Goal: Information Seeking & Learning: Learn about a topic

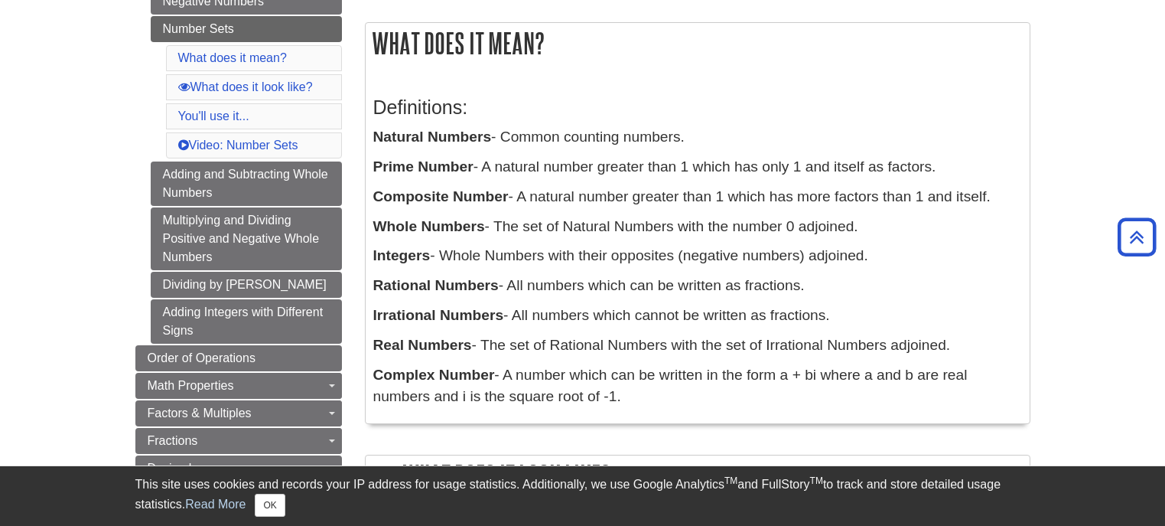
scroll to position [265, 0]
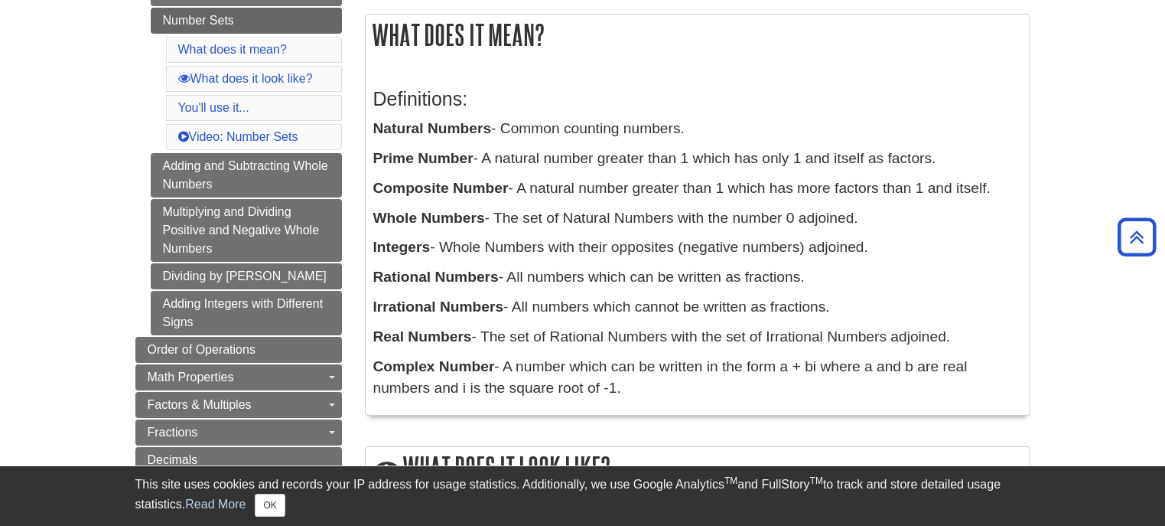
drag, startPoint x: 376, startPoint y: 124, endPoint x: 664, endPoint y: 406, distance: 403.6
click at [664, 406] on div "Definitions: Natural Numbers - Common counting numbers. Prime Number - A natura…" at bounding box center [697, 240] width 649 height 334
copy div "Natural Numbers - Common counting numbers. Prime Number - A natural number grea…"
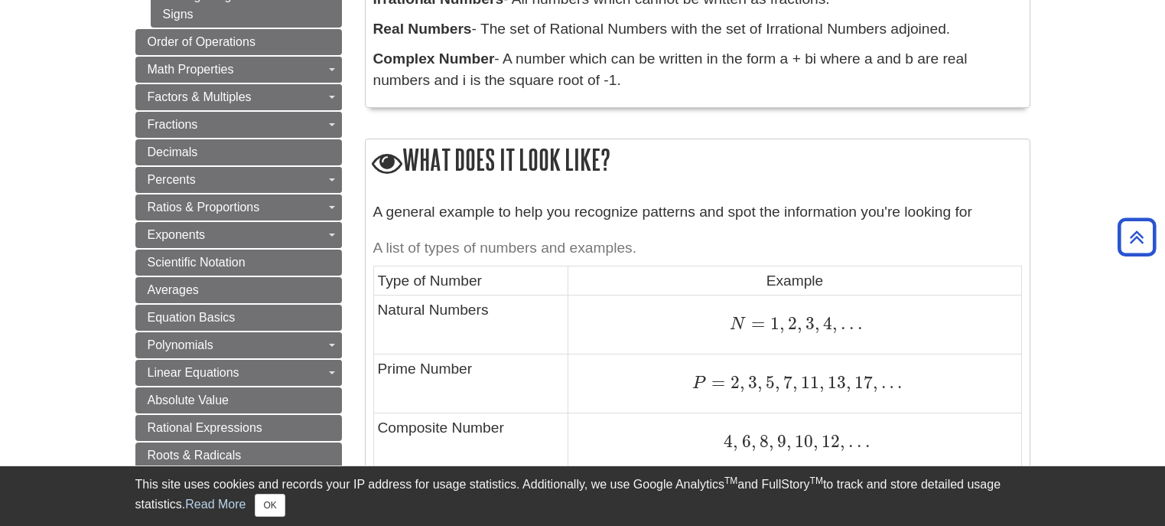
click at [615, 208] on p "A general example to help you recognize patterns and spot the information you'r…" at bounding box center [697, 212] width 649 height 22
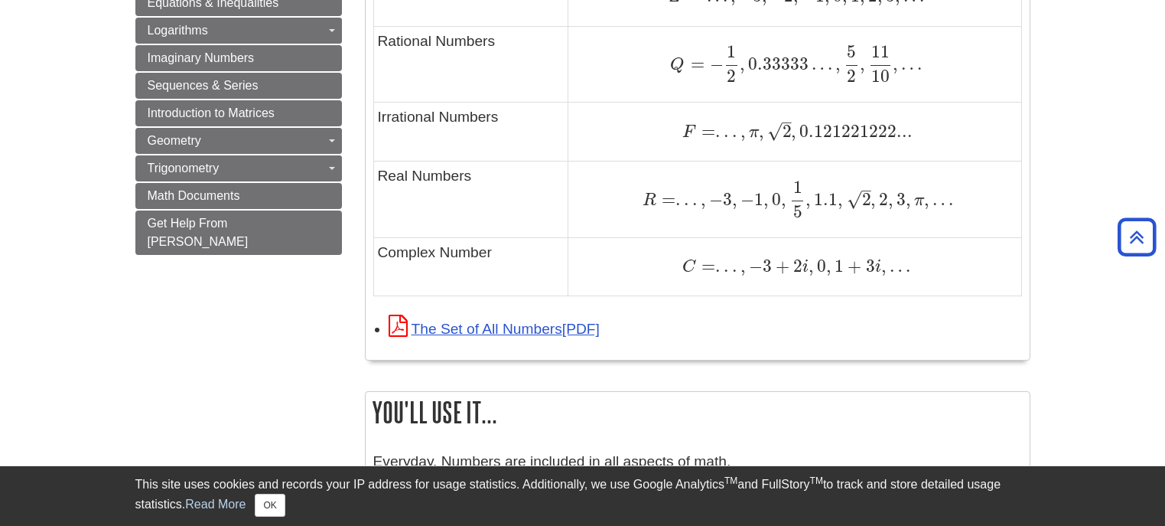
scroll to position [1136, 0]
click at [518, 324] on link "The Set of All Numbers" at bounding box center [494, 328] width 211 height 16
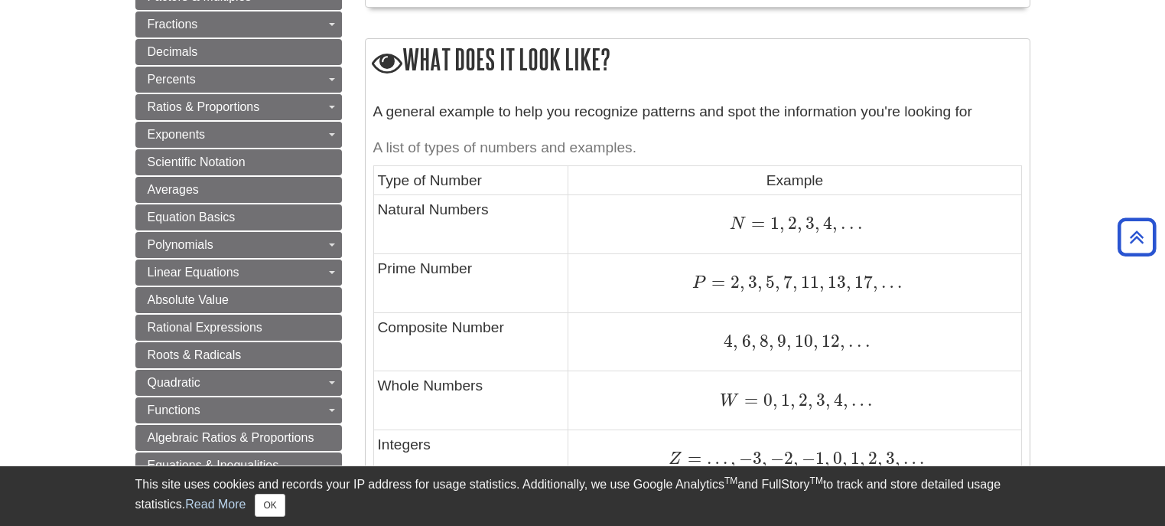
scroll to position [669, 0]
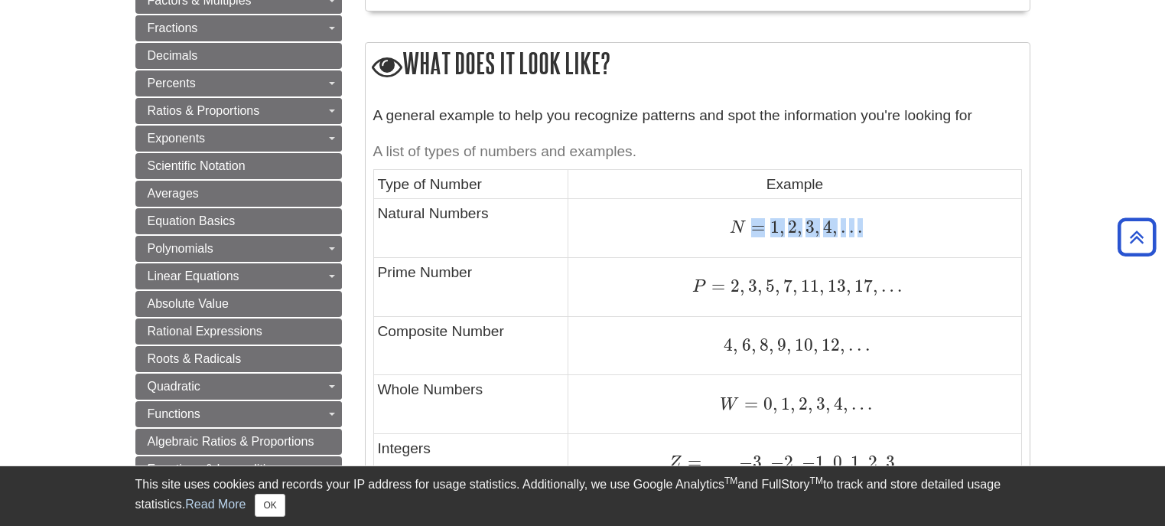
drag, startPoint x: 751, startPoint y: 236, endPoint x: 742, endPoint y: 230, distance: 10.6
click at [761, 239] on td "N = 1 , 2 , 3 , 4 , . . . N = 1 , 2 , 3 , 4 , . . ." at bounding box center [794, 227] width 453 height 59
drag, startPoint x: 729, startPoint y: 215, endPoint x: 850, endPoint y: 252, distance: 126.6
click at [850, 252] on td "N = 1 , 2 , 3 , 4 , . . . N = 1 , 2 , 3 , 4 , . . ." at bounding box center [794, 227] width 453 height 59
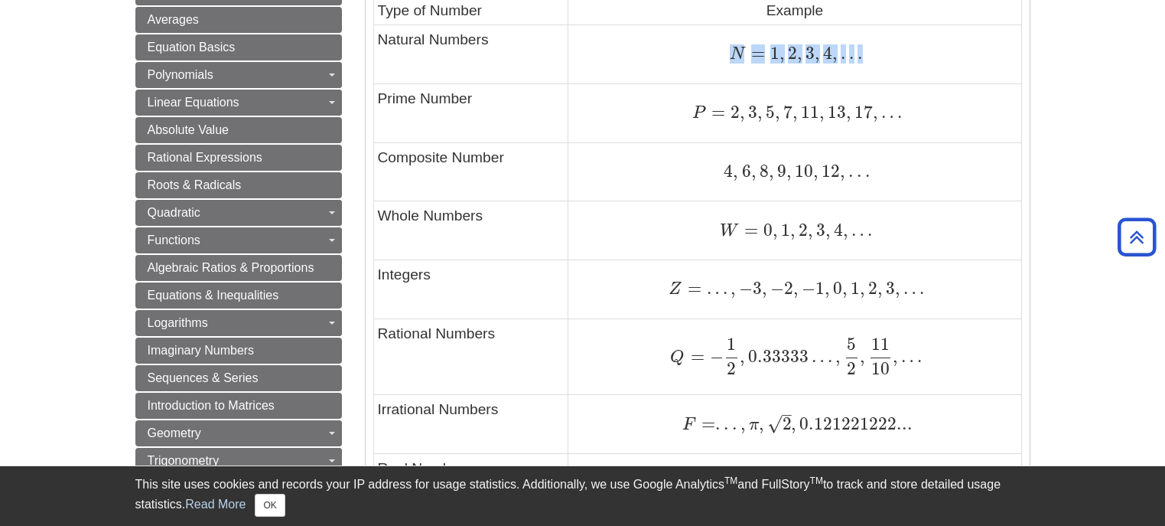
scroll to position [820, 0]
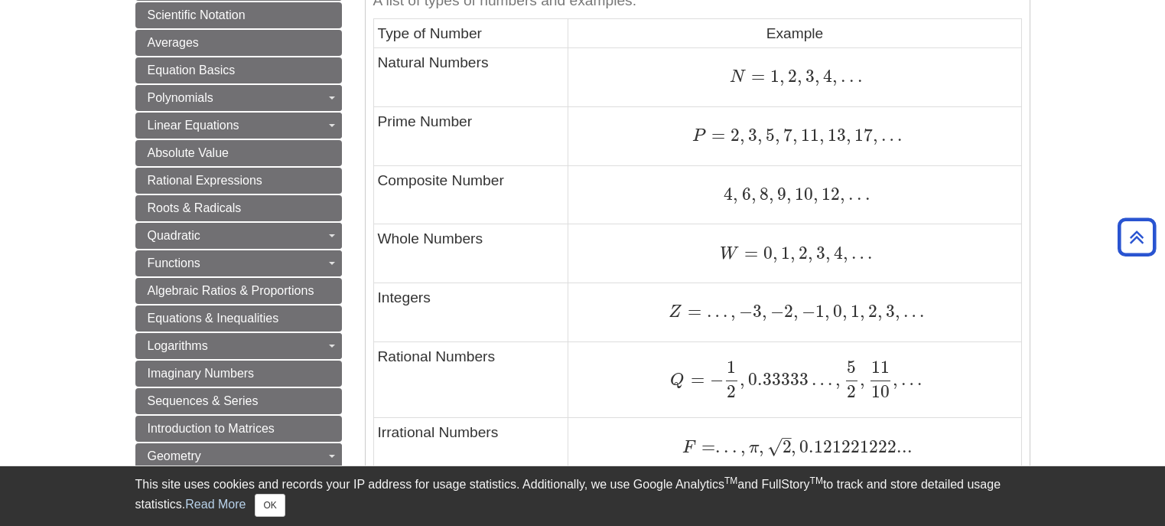
click at [751, 197] on span "," at bounding box center [753, 194] width 5 height 21
